Goal: Task Accomplishment & Management: Use online tool/utility

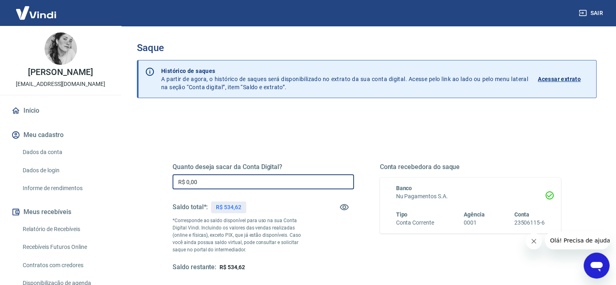
click at [210, 177] on input "R$ 0,00" at bounding box center [263, 181] width 181 height 15
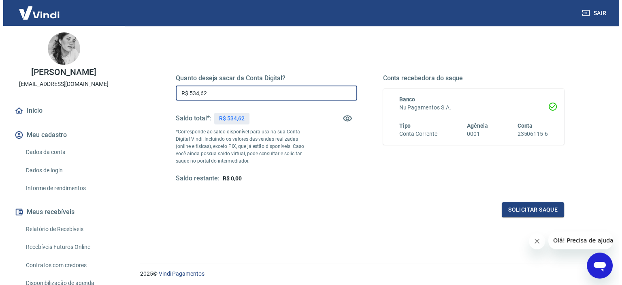
scroll to position [115, 0]
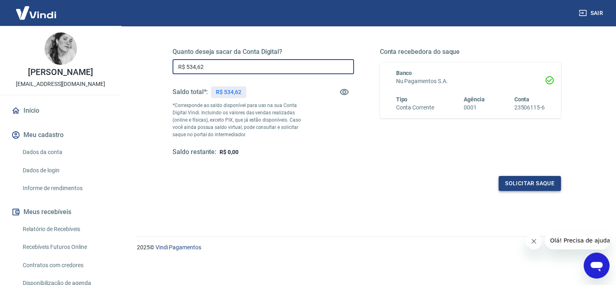
type input "R$ 534,62"
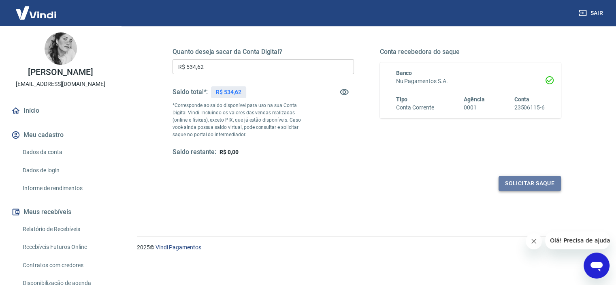
click at [539, 183] on button "Solicitar saque" at bounding box center [530, 183] width 62 height 15
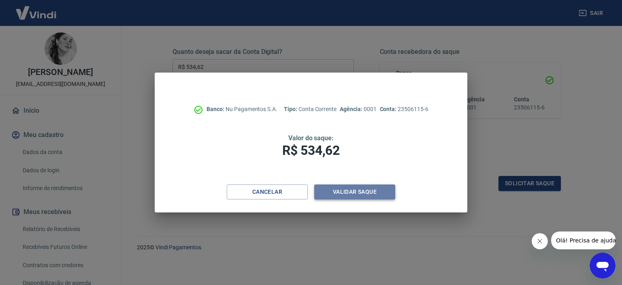
click at [367, 193] on button "Validar saque" at bounding box center [354, 191] width 81 height 15
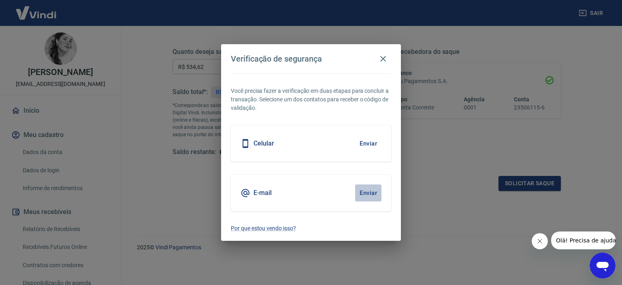
click at [369, 192] on button "Enviar" at bounding box center [368, 192] width 26 height 17
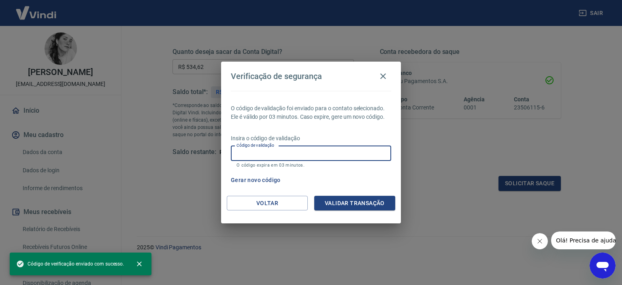
click at [272, 154] on input "Código de validação" at bounding box center [311, 153] width 160 height 15
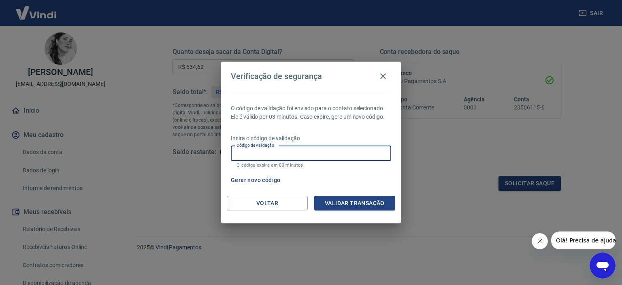
paste input "460355"
type input "460355"
click at [342, 203] on button "Validar transação" at bounding box center [354, 203] width 81 height 15
